Goal: Navigation & Orientation: Find specific page/section

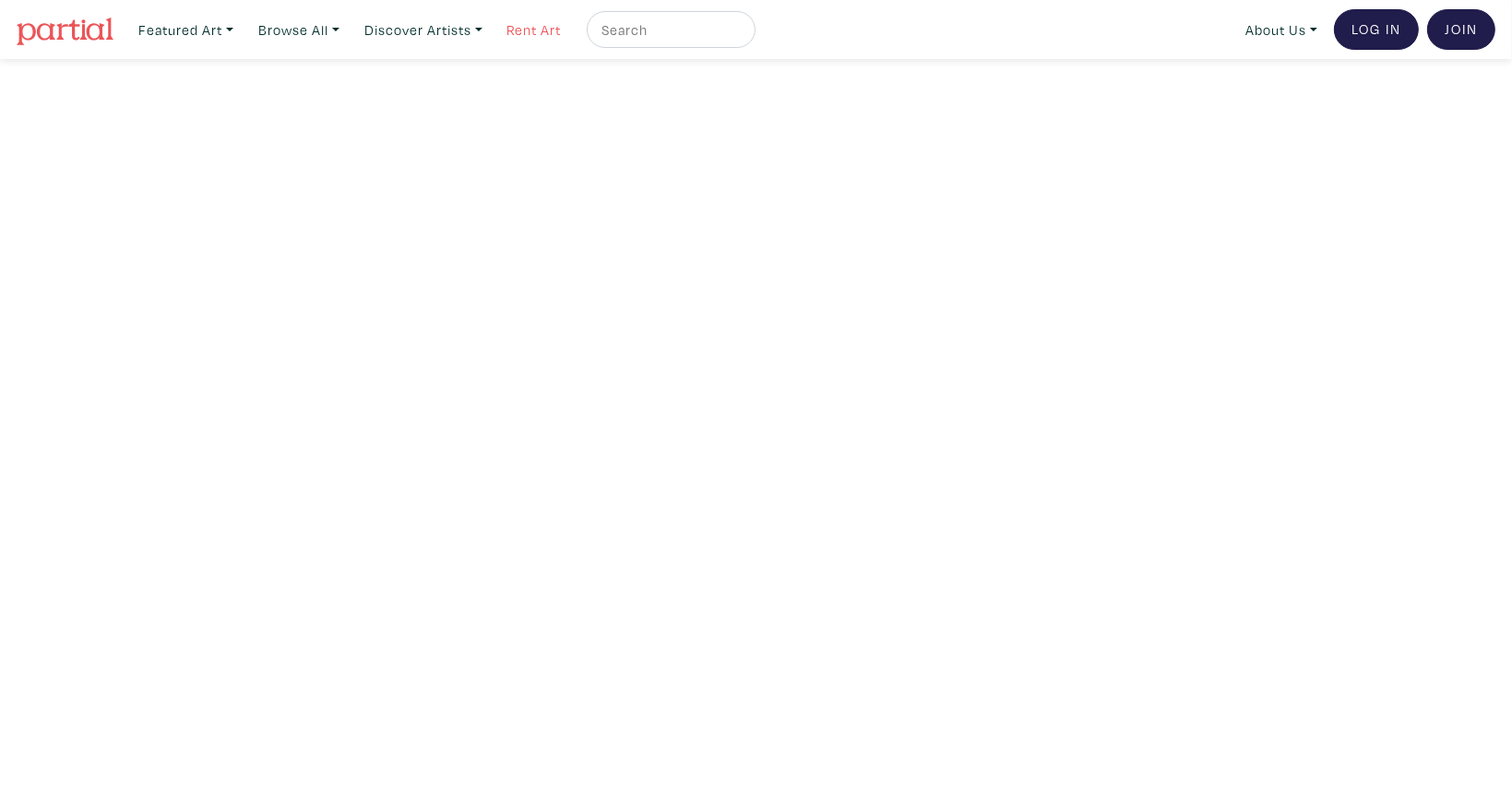
click at [535, 28] on link "Rent Art" at bounding box center [534, 30] width 71 height 37
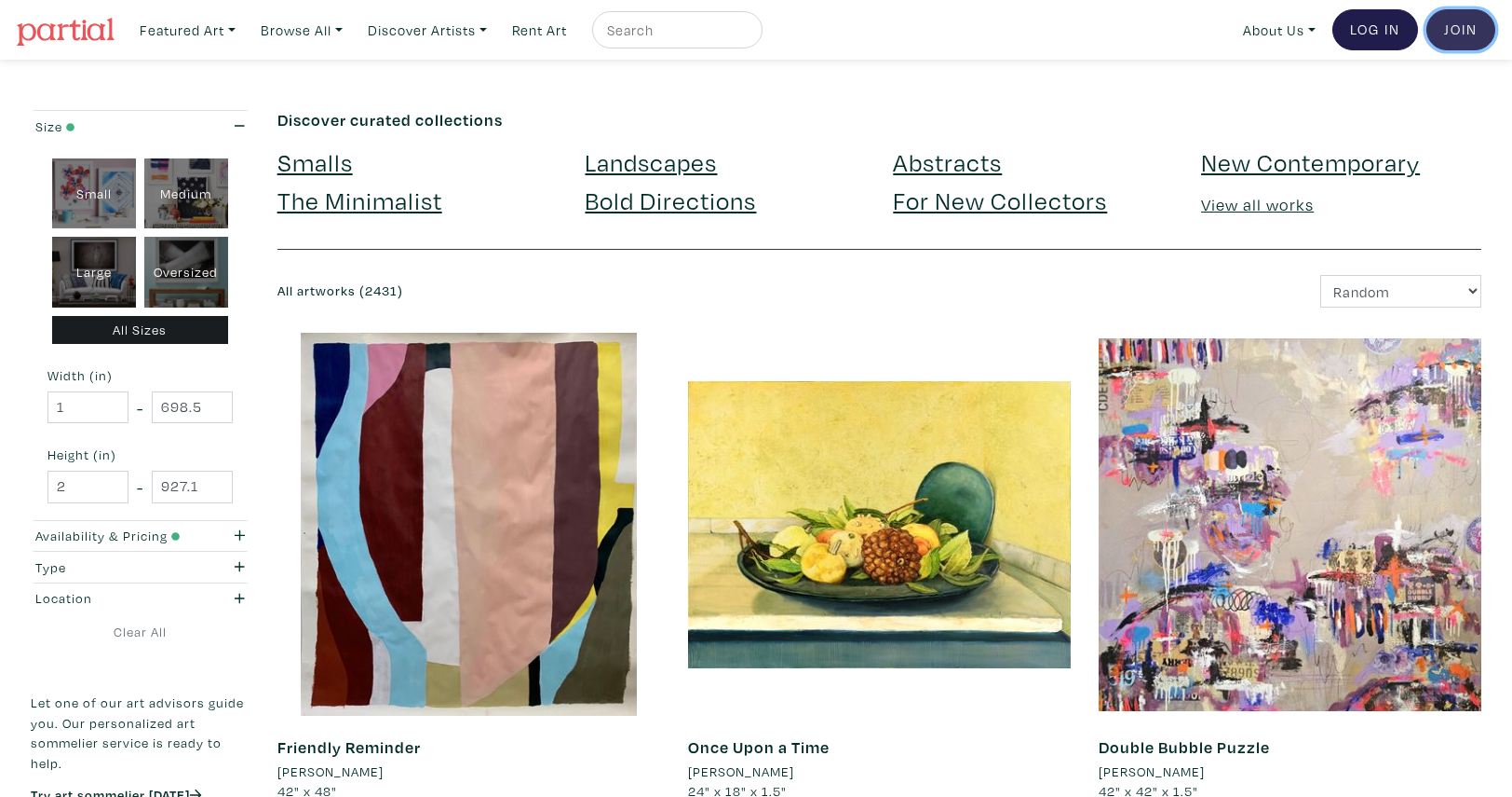
click at [1461, 35] on link "Join the Community" at bounding box center [1461, 30] width 69 height 41
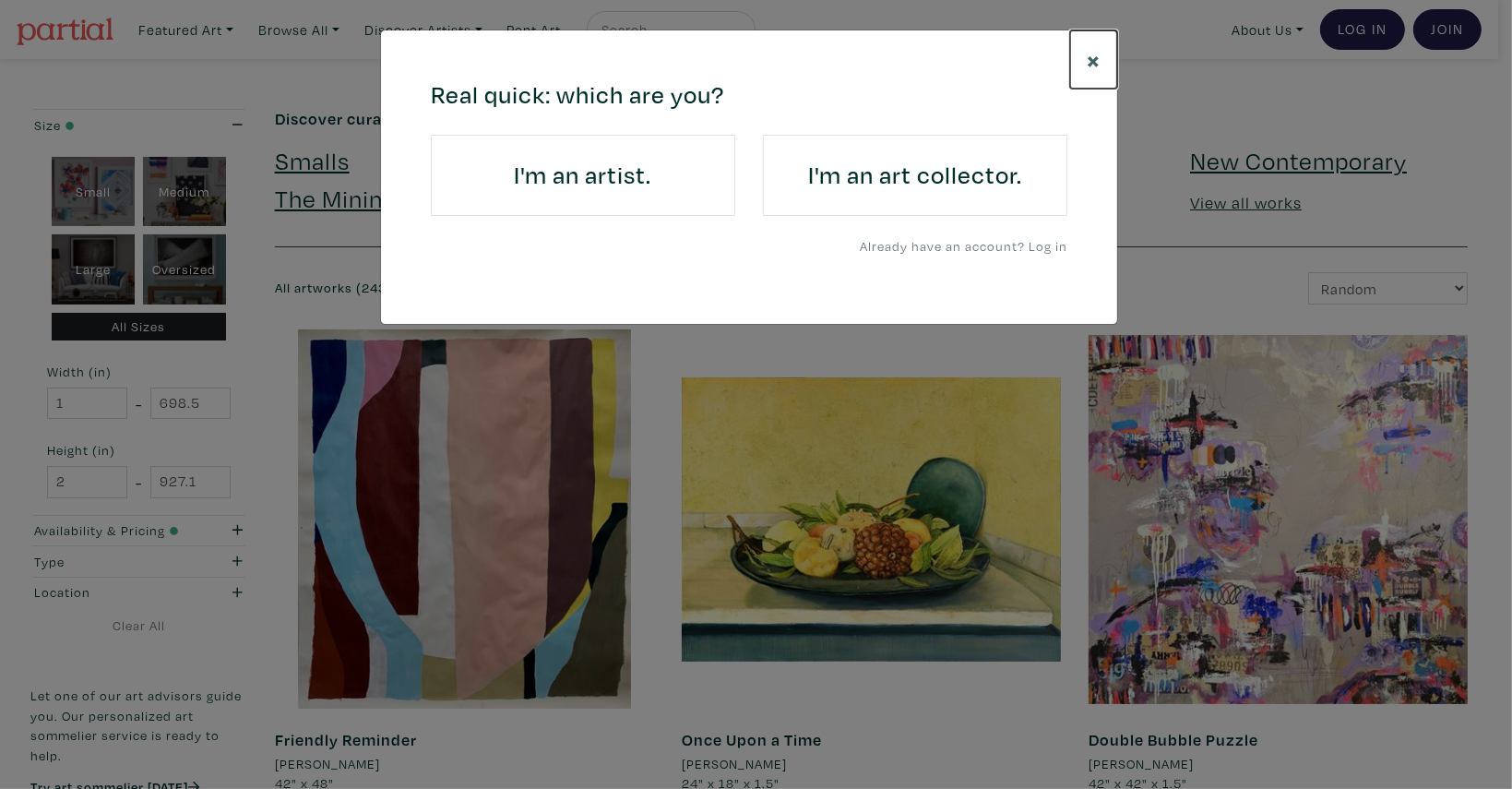
click at [1079, 58] on button "×" at bounding box center [1093, 59] width 47 height 58
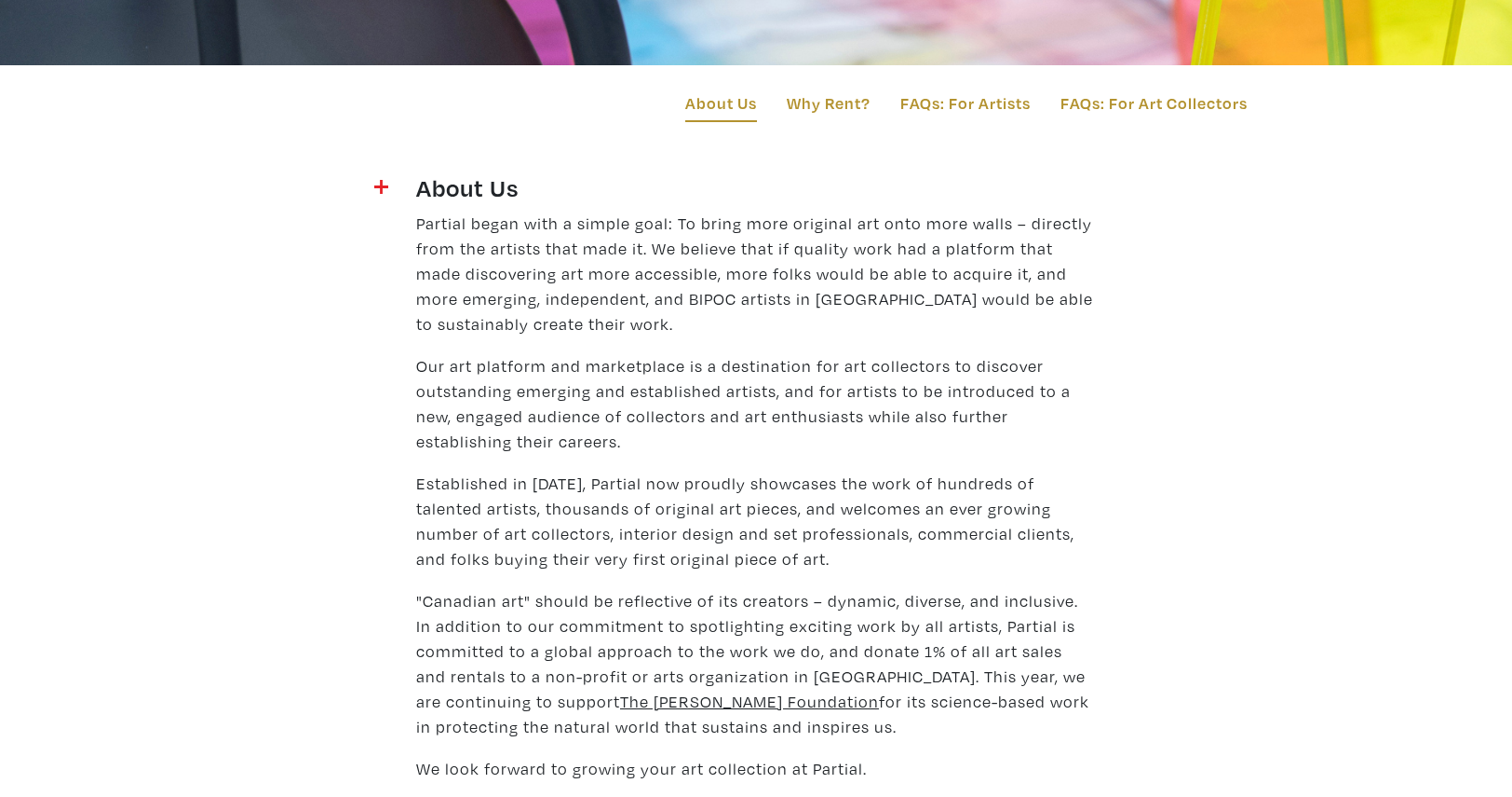
scroll to position [373, 0]
